Goal: Use online tool/utility: Utilize a website feature to perform a specific function

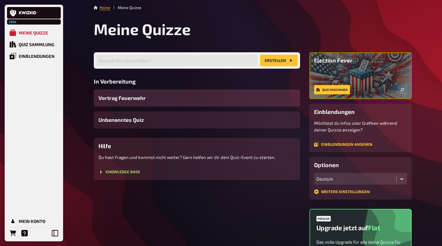
click at [233, 95] on div "Vortrag Feuerwehr" at bounding box center [197, 97] width 206 height 17
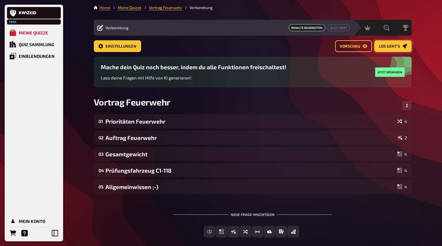
click at [388, 48] on link "Los geht's" at bounding box center [392, 46] width 37 height 12
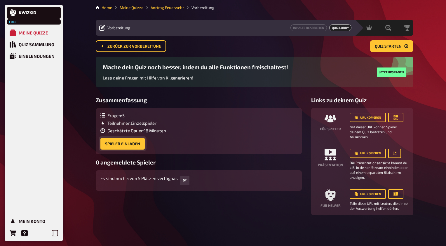
click at [122, 144] on button "Spieler einladen" at bounding box center [122, 144] width 44 height 12
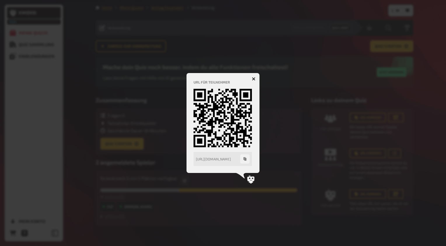
click at [255, 80] on icon "button" at bounding box center [254, 79] width 4 height 4
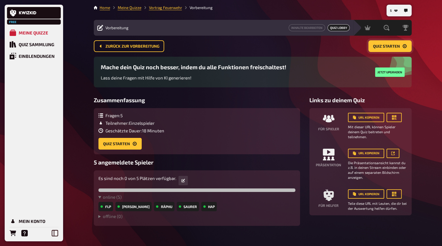
click at [388, 45] on span "Quiz starten" at bounding box center [386, 46] width 27 height 4
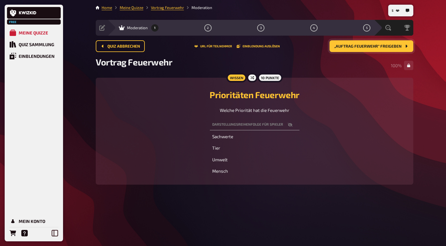
click at [373, 47] on span "„Auftrag Feuerwehr“ freigeben" at bounding box center [368, 46] width 67 height 4
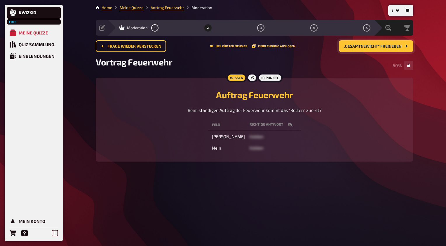
click at [379, 49] on button "„Gesamtgewicht“ freigeben" at bounding box center [376, 46] width 74 height 12
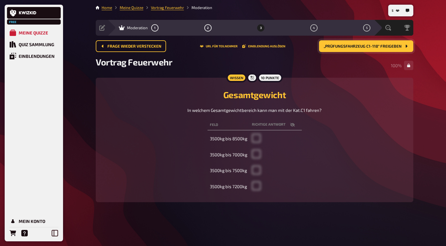
click at [376, 46] on span "„Prüfungsfahrzeug C1-118“ freigeben" at bounding box center [363, 46] width 78 height 4
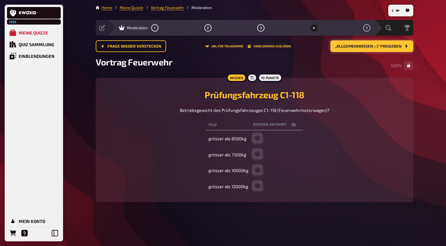
click at [381, 46] on span "„Allgemeinwissen ;-)“ freigeben" at bounding box center [368, 46] width 67 height 4
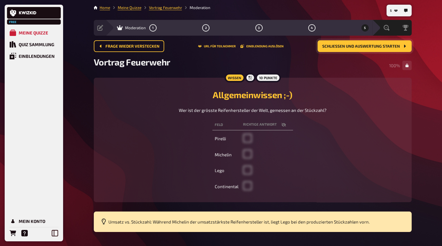
click at [365, 46] on span "Schließen und Auswertung starten" at bounding box center [361, 46] width 78 height 4
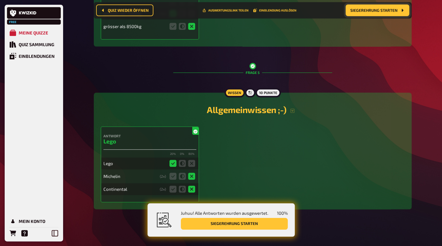
scroll to position [651, 0]
click at [229, 224] on button "Siegerehrung starten" at bounding box center [234, 224] width 107 height 12
